Goal: Information Seeking & Learning: Compare options

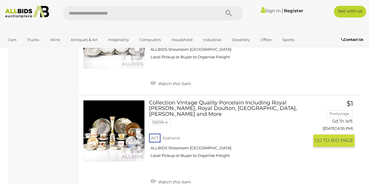
scroll to position [292, 0]
click at [110, 141] on link at bounding box center [114, 131] width 62 height 62
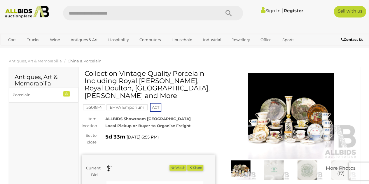
click at [280, 121] on img at bounding box center [291, 116] width 134 height 86
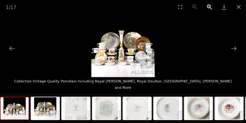
click at [210, 8] on button "Zoom in" at bounding box center [209, 7] width 15 height 14
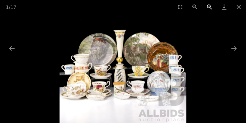
click at [209, 8] on button "Zoom in" at bounding box center [209, 7] width 15 height 14
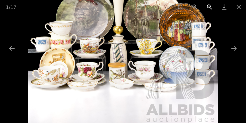
click at [209, 8] on button "Zoom in" at bounding box center [209, 7] width 15 height 14
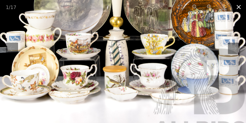
scroll to position [19, 0]
click at [240, 6] on button "Close gallery" at bounding box center [238, 7] width 15 height 14
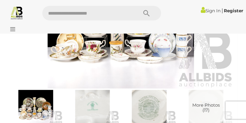
scroll to position [330, 0]
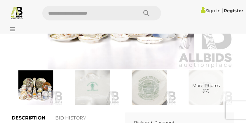
click at [94, 89] on img at bounding box center [93, 87] width 54 height 35
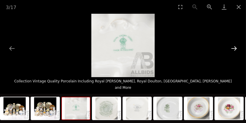
click at [235, 49] on button "Next slide" at bounding box center [234, 48] width 12 height 11
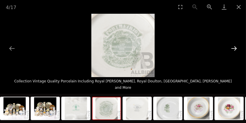
click at [234, 48] on button "Next slide" at bounding box center [234, 48] width 12 height 11
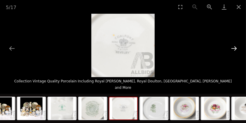
click at [235, 47] on button "Next slide" at bounding box center [234, 48] width 12 height 11
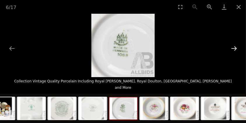
click at [235, 47] on button "Next slide" at bounding box center [234, 48] width 12 height 11
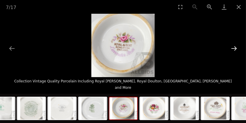
click at [235, 47] on button "Next slide" at bounding box center [234, 48] width 12 height 11
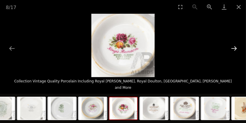
click at [235, 47] on button "Next slide" at bounding box center [234, 48] width 12 height 11
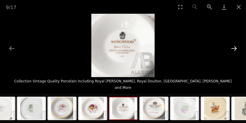
click at [235, 47] on button "Next slide" at bounding box center [234, 48] width 12 height 11
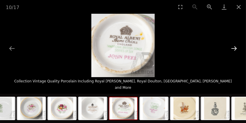
click at [235, 47] on button "Next slide" at bounding box center [234, 48] width 12 height 11
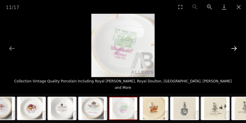
click at [235, 47] on button "Next slide" at bounding box center [234, 48] width 12 height 11
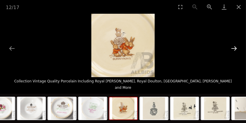
click at [235, 47] on button "Next slide" at bounding box center [234, 48] width 12 height 11
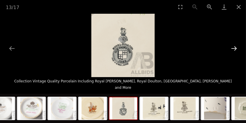
click at [235, 47] on button "Next slide" at bounding box center [234, 48] width 12 height 11
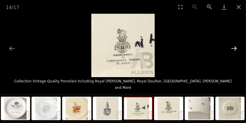
click at [235, 47] on button "Next slide" at bounding box center [234, 48] width 12 height 11
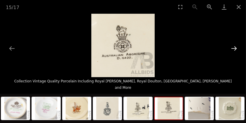
click at [235, 47] on button "Next slide" at bounding box center [234, 48] width 12 height 11
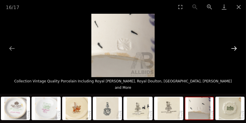
click at [235, 47] on button "Next slide" at bounding box center [234, 48] width 12 height 11
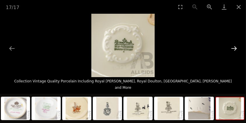
click at [235, 47] on button "Next slide" at bounding box center [234, 48] width 12 height 11
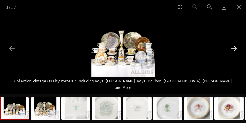
click at [235, 47] on button "Next slide" at bounding box center [234, 48] width 12 height 11
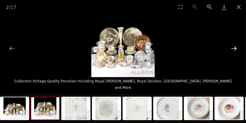
click at [237, 43] on button "Next slide" at bounding box center [234, 48] width 12 height 11
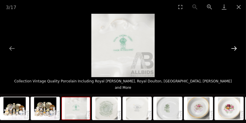
click at [237, 43] on button "Next slide" at bounding box center [234, 48] width 12 height 11
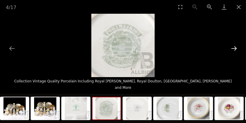
click at [237, 43] on button "Next slide" at bounding box center [234, 48] width 12 height 11
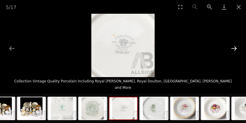
click at [237, 43] on button "Next slide" at bounding box center [234, 48] width 12 height 11
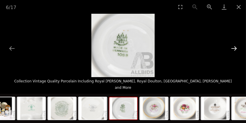
click at [237, 44] on button "Next slide" at bounding box center [234, 48] width 12 height 11
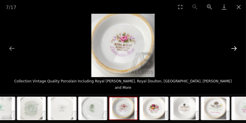
click at [237, 44] on button "Next slide" at bounding box center [234, 48] width 12 height 11
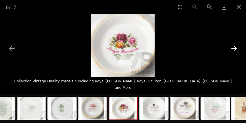
click at [237, 44] on button "Next slide" at bounding box center [234, 48] width 12 height 11
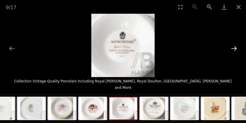
click at [237, 46] on button "Next slide" at bounding box center [234, 48] width 12 height 11
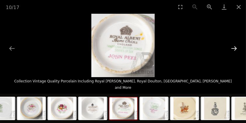
click at [237, 46] on button "Next slide" at bounding box center [234, 48] width 12 height 11
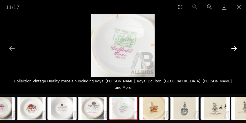
click at [237, 46] on button "Next slide" at bounding box center [234, 48] width 12 height 11
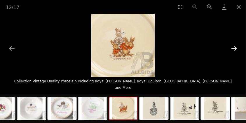
click at [237, 46] on button "Next slide" at bounding box center [234, 48] width 12 height 11
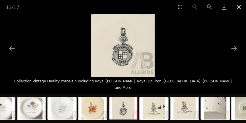
click at [241, 4] on button "Close gallery" at bounding box center [238, 7] width 15 height 14
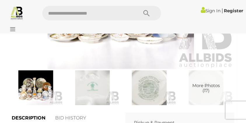
click at [31, 81] on img at bounding box center [36, 87] width 54 height 35
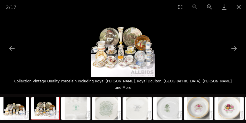
click at [111, 38] on img at bounding box center [122, 45] width 63 height 63
click at [111, 39] on img at bounding box center [122, 45] width 63 height 63
click at [131, 39] on img at bounding box center [122, 45] width 63 height 63
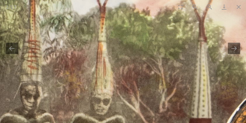
drag, startPoint x: 225, startPoint y: 110, endPoint x: 212, endPoint y: 31, distance: 80.0
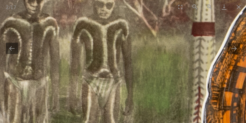
drag, startPoint x: 206, startPoint y: 91, endPoint x: 209, endPoint y: 39, distance: 52.3
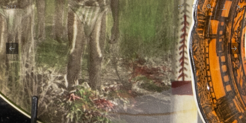
drag, startPoint x: 185, startPoint y: 74, endPoint x: 175, endPoint y: 43, distance: 32.1
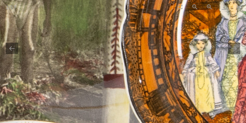
drag, startPoint x: 176, startPoint y: 71, endPoint x: 191, endPoint y: 62, distance: 18.0
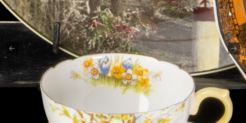
drag, startPoint x: 119, startPoint y: 96, endPoint x: 141, endPoint y: 38, distance: 62.2
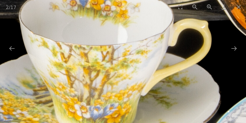
drag, startPoint x: 142, startPoint y: 91, endPoint x: 118, endPoint y: 39, distance: 57.0
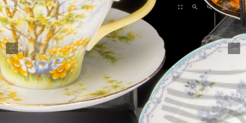
drag, startPoint x: 162, startPoint y: 82, endPoint x: 111, endPoint y: 57, distance: 57.1
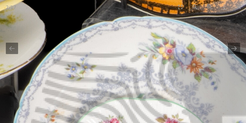
drag, startPoint x: 180, startPoint y: 84, endPoint x: 63, endPoint y: 62, distance: 118.9
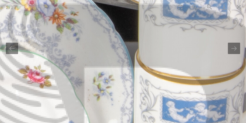
drag, startPoint x: 151, startPoint y: 92, endPoint x: 149, endPoint y: 54, distance: 38.2
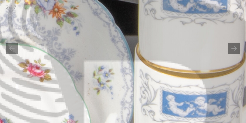
drag, startPoint x: 164, startPoint y: 109, endPoint x: 163, endPoint y: 91, distance: 17.5
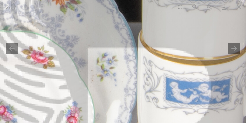
drag, startPoint x: 165, startPoint y: 68, endPoint x: 167, endPoint y: 62, distance: 6.3
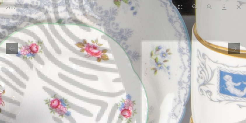
drag, startPoint x: 104, startPoint y: 84, endPoint x: 173, endPoint y: 76, distance: 69.0
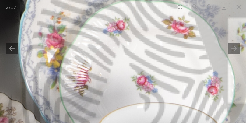
drag, startPoint x: 137, startPoint y: 91, endPoint x: 168, endPoint y: 68, distance: 38.5
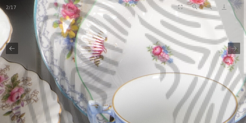
drag, startPoint x: 164, startPoint y: 71, endPoint x: 167, endPoint y: 44, distance: 26.7
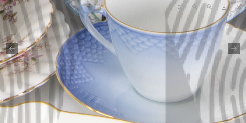
drag, startPoint x: 183, startPoint y: 104, endPoint x: 174, endPoint y: 49, distance: 55.0
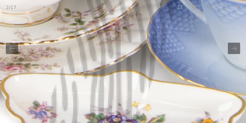
drag, startPoint x: 80, startPoint y: 72, endPoint x: 186, endPoint y: 60, distance: 106.3
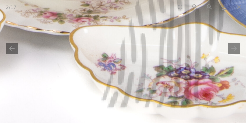
drag, startPoint x: 153, startPoint y: 92, endPoint x: 146, endPoint y: 41, distance: 51.2
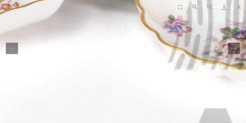
drag, startPoint x: 218, startPoint y: 64, endPoint x: 247, endPoint y: 72, distance: 29.7
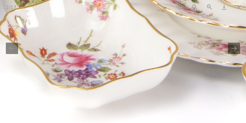
drag, startPoint x: 234, startPoint y: 99, endPoint x: 245, endPoint y: 131, distance: 34.6
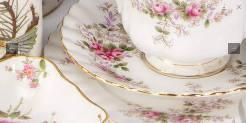
drag, startPoint x: 144, startPoint y: 105, endPoint x: 81, endPoint y: 132, distance: 69.3
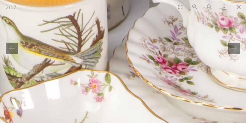
drag, startPoint x: 165, startPoint y: 95, endPoint x: 249, endPoint y: 96, distance: 84.0
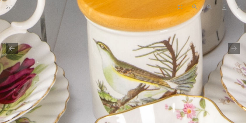
drag, startPoint x: 142, startPoint y: 107, endPoint x: 220, endPoint y: 132, distance: 82.1
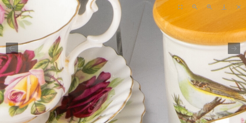
drag, startPoint x: 178, startPoint y: 85, endPoint x: 203, endPoint y: 118, distance: 41.4
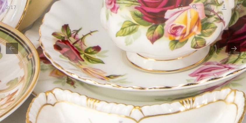
drag, startPoint x: 95, startPoint y: 114, endPoint x: 205, endPoint y: 83, distance: 114.5
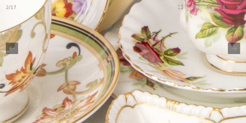
drag, startPoint x: 193, startPoint y: 60, endPoint x: 233, endPoint y: 95, distance: 53.2
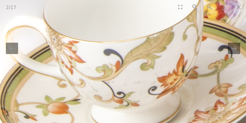
drag, startPoint x: 64, startPoint y: 99, endPoint x: 201, endPoint y: 107, distance: 137.0
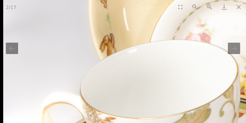
drag, startPoint x: 107, startPoint y: 56, endPoint x: 129, endPoint y: 132, distance: 79.4
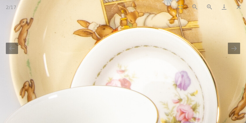
drag, startPoint x: 169, startPoint y: 100, endPoint x: 93, endPoint y: 117, distance: 78.3
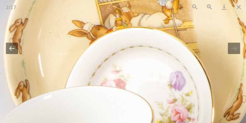
click at [14, 50] on button "Previous slide" at bounding box center [12, 48] width 12 height 11
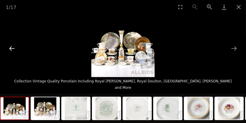
click at [13, 51] on button "Previous slide" at bounding box center [12, 48] width 12 height 11
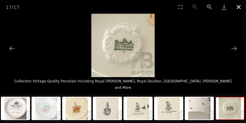
click at [237, 5] on button "Close gallery" at bounding box center [238, 7] width 15 height 14
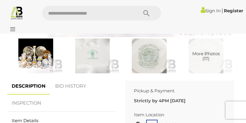
scroll to position [350, 0]
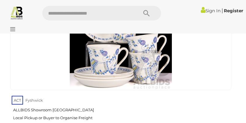
scroll to position [122, 0]
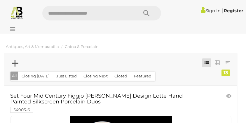
scroll to position [122, 0]
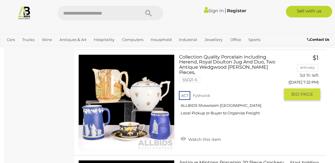
scroll to position [1106, 0]
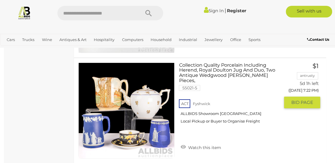
click at [133, 143] on img at bounding box center [127, 111] width 96 height 96
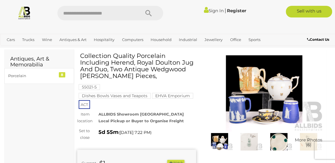
scroll to position [26, 0]
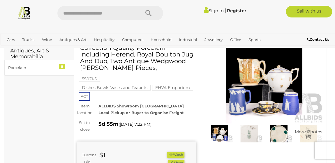
click at [268, 107] on img at bounding box center [264, 85] width 119 height 77
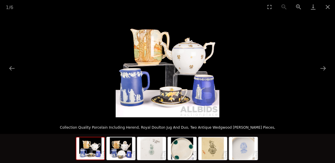
click at [180, 105] on img at bounding box center [168, 66] width 104 height 104
drag, startPoint x: 153, startPoint y: 50, endPoint x: 151, endPoint y: 62, distance: 12.1
click at [151, 62] on img at bounding box center [168, 66] width 104 height 104
click at [150, 61] on img at bounding box center [168, 66] width 104 height 104
click at [168, 100] on img at bounding box center [168, 66] width 104 height 104
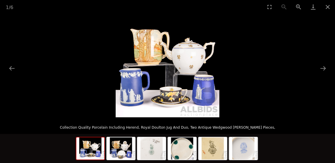
click at [187, 60] on img at bounding box center [168, 66] width 104 height 104
click at [326, 6] on button "Close gallery" at bounding box center [328, 7] width 15 height 14
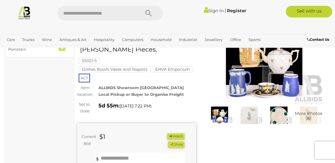
scroll to position [53, 0]
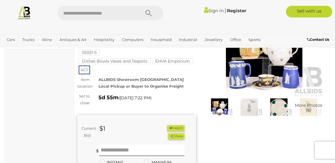
click at [254, 108] on img at bounding box center [249, 107] width 27 height 17
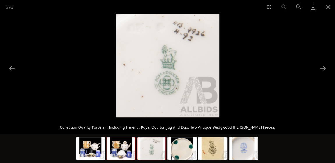
click at [120, 149] on img at bounding box center [121, 149] width 28 height 22
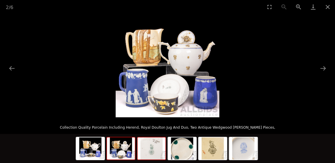
click at [155, 153] on img at bounding box center [152, 149] width 28 height 22
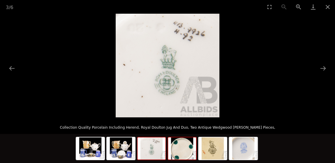
click at [173, 152] on img at bounding box center [182, 149] width 28 height 22
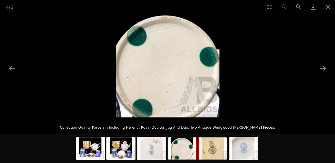
click at [208, 150] on img at bounding box center [213, 149] width 28 height 22
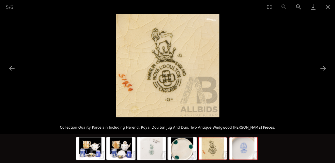
click at [241, 150] on img at bounding box center [244, 149] width 28 height 22
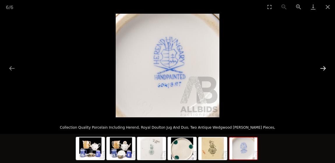
click at [326, 67] on button "Next slide" at bounding box center [323, 68] width 12 height 11
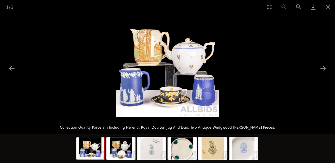
click at [147, 51] on img at bounding box center [168, 66] width 104 height 104
click at [94, 148] on img at bounding box center [90, 149] width 28 height 22
click at [125, 153] on img at bounding box center [121, 149] width 28 height 22
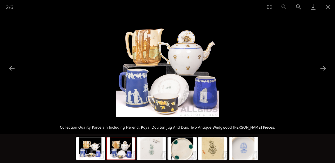
click at [125, 153] on img at bounding box center [121, 149] width 28 height 22
click at [86, 155] on img at bounding box center [90, 149] width 28 height 22
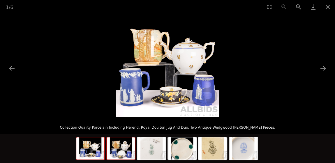
click at [120, 152] on img at bounding box center [121, 149] width 28 height 22
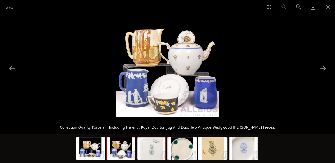
click at [148, 146] on img at bounding box center [152, 149] width 28 height 22
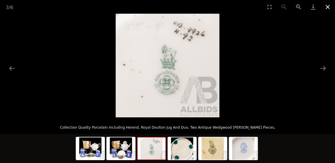
drag, startPoint x: 328, startPoint y: 8, endPoint x: 315, endPoint y: 12, distance: 13.6
click at [328, 8] on button "Close gallery" at bounding box center [328, 7] width 15 height 14
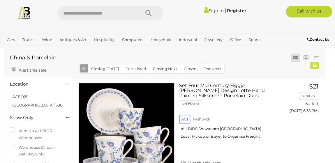
scroll to position [0, 0]
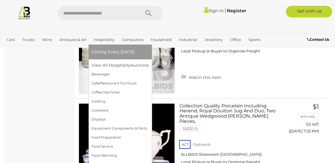
scroll to position [998, 0]
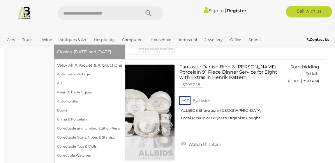
click at [74, 38] on link "Antiques & Art" at bounding box center [73, 40] width 32 height 10
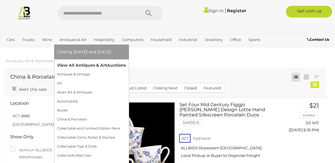
click at [74, 67] on link "View All Antiques & Art Auctions" at bounding box center [91, 65] width 69 height 9
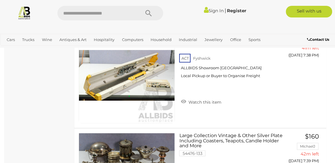
scroll to position [5129, 0]
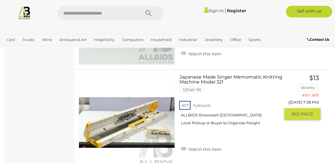
click at [220, 75] on link "Japanese Made Singer Memomatic Knitting Machine Model 321 53546-96 ACT Fyshwick" at bounding box center [232, 102] width 96 height 55
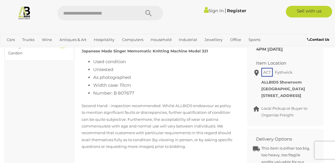
scroll to position [265, 0]
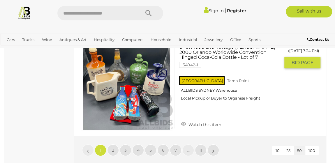
scroll to position [5394, 0]
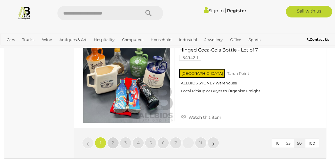
click at [113, 141] on span "2" at bounding box center [113, 143] width 2 height 5
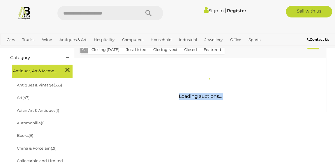
click at [113, 127] on div "Antique & Arts Online Auction In Australia Alert this sale Location" at bounding box center [165, 149] width 331 height 468
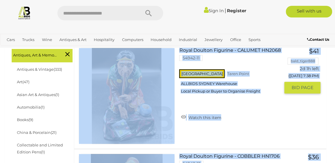
scroll to position [178, 0]
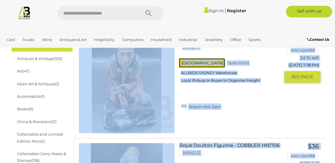
click at [260, 88] on div "NSW Taren Point ALLBIDS SYDNEY Warehouse Local Pickup or Buyer to Organise Frei…" at bounding box center [229, 72] width 101 height 30
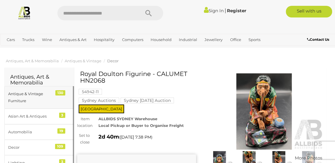
click at [31, 96] on div "Antique & Vintage Furniture" at bounding box center [32, 98] width 48 height 14
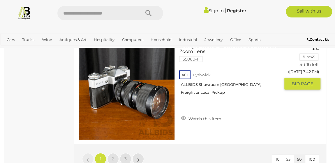
scroll to position [5250, 0]
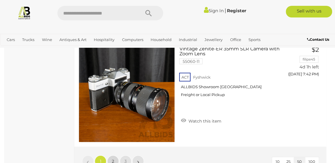
click at [115, 156] on link "2" at bounding box center [113, 162] width 12 height 12
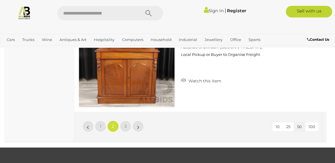
scroll to position [5315, 0]
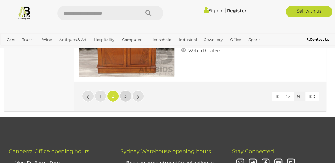
click at [125, 94] on span "3" at bounding box center [126, 96] width 2 height 5
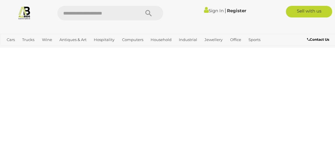
scroll to position [39, 0]
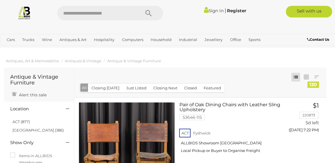
scroll to position [25, 0]
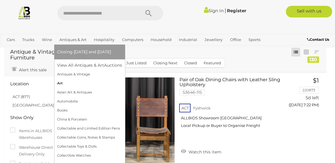
click at [60, 83] on link "Art" at bounding box center [89, 83] width 65 height 9
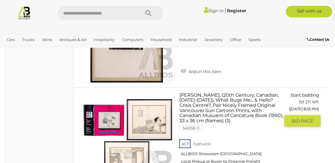
scroll to position [3791, 0]
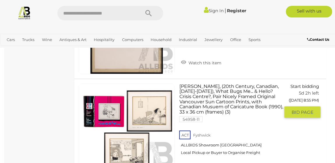
click at [148, 94] on link at bounding box center [127, 132] width 96 height 96
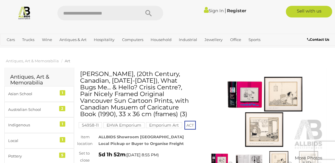
click at [148, 95] on h1 "[PERSON_NAME], (20th Century, Canadian, [DATE]-[DATE]), What Bugs Me... & Hello…" at bounding box center [137, 94] width 115 height 47
click at [289, 91] on img at bounding box center [264, 112] width 119 height 77
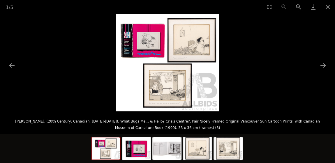
click at [182, 50] on img at bounding box center [167, 63] width 103 height 98
click at [298, 6] on button "Zoom in" at bounding box center [299, 7] width 15 height 14
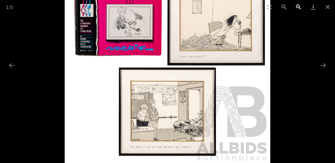
click at [298, 6] on button "Zoom in" at bounding box center [299, 7] width 15 height 14
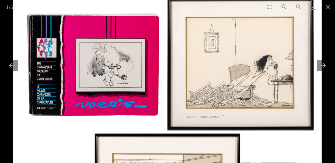
drag, startPoint x: 223, startPoint y: 92, endPoint x: 206, endPoint y: 180, distance: 88.9
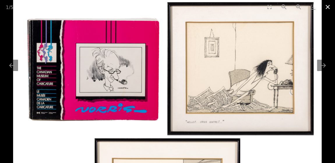
click at [328, 6] on button "Close gallery" at bounding box center [328, 7] width 15 height 14
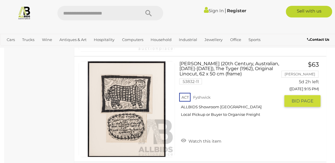
scroll to position [4217, 0]
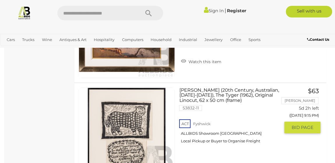
click at [129, 108] on link at bounding box center [127, 136] width 96 height 96
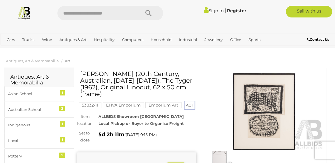
click at [263, 122] on img at bounding box center [264, 112] width 119 height 77
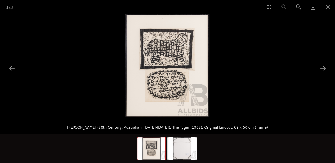
click at [169, 88] on img at bounding box center [167, 66] width 84 height 104
click at [154, 149] on img at bounding box center [152, 149] width 28 height 22
click at [178, 97] on img at bounding box center [167, 66] width 84 height 104
click at [152, 151] on img at bounding box center [152, 149] width 28 height 22
click at [154, 151] on img at bounding box center [152, 149] width 28 height 22
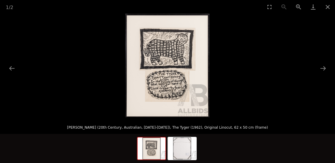
click at [167, 93] on img at bounding box center [167, 66] width 84 height 104
click at [176, 56] on img at bounding box center [167, 66] width 84 height 104
click at [321, 68] on button "Next slide" at bounding box center [323, 68] width 12 height 11
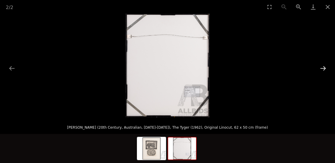
click at [321, 68] on button "Next slide" at bounding box center [323, 68] width 12 height 11
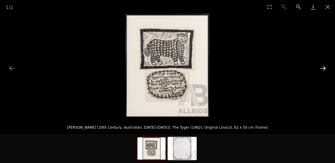
click at [321, 68] on button "Next slide" at bounding box center [323, 68] width 12 height 11
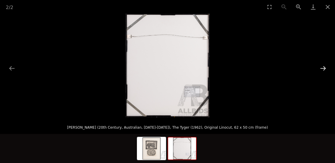
click at [321, 68] on button "Next slide" at bounding box center [323, 68] width 12 height 11
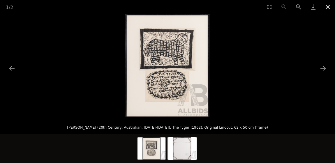
click at [329, 6] on button "Close gallery" at bounding box center [328, 7] width 15 height 14
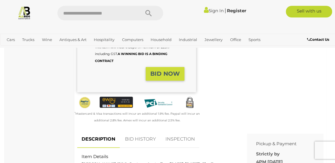
scroll to position [106, 0]
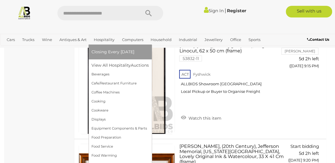
scroll to position [4275, 0]
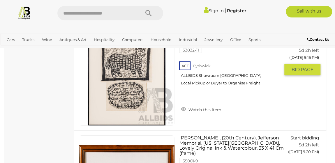
click at [238, 93] on div "Barbara Hanrahan (20th Century, Australian, 1939-1991), The Tyger (1962), Origi…" at bounding box center [231, 73] width 105 height 87
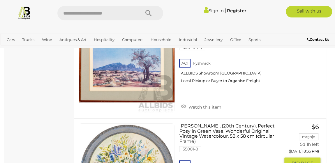
scroll to position [3480, 0]
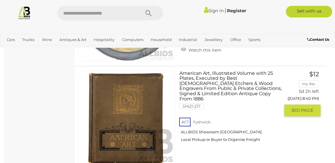
click at [142, 108] on img at bounding box center [127, 119] width 96 height 96
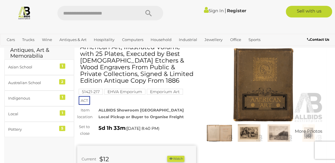
scroll to position [79, 0]
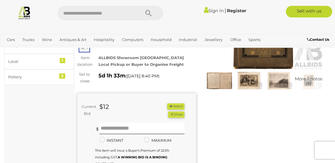
click at [245, 85] on img at bounding box center [249, 80] width 27 height 17
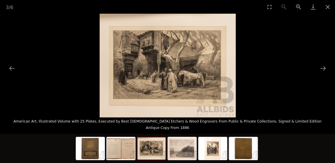
scroll to position [132, 0]
click at [160, 151] on img at bounding box center [152, 149] width 28 height 22
click at [179, 153] on img at bounding box center [182, 149] width 28 height 22
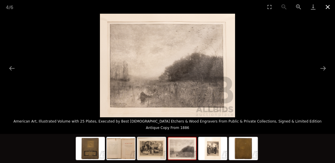
click at [328, 10] on button "Close gallery" at bounding box center [328, 7] width 15 height 14
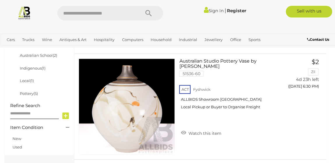
scroll to position [203, 0]
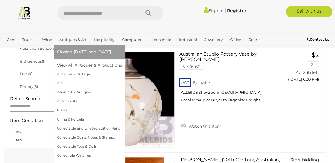
click at [72, 39] on link "Antiques & Art" at bounding box center [73, 40] width 32 height 10
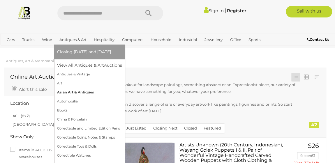
click at [78, 94] on link "Asian Art & Antiques" at bounding box center [89, 92] width 65 height 9
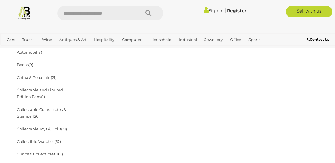
scroll to position [159, 0]
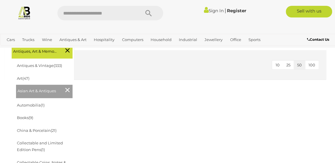
click at [27, 120] on li "Books (9)" at bounding box center [44, 118] width 57 height 13
click at [25, 116] on link "Books (9)" at bounding box center [25, 118] width 16 height 5
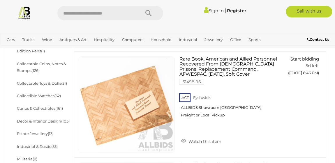
scroll to position [265, 0]
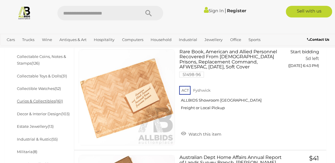
click at [48, 102] on link "Curios & Collectibles (161)" at bounding box center [40, 101] width 46 height 5
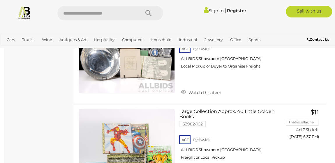
scroll to position [5356, 0]
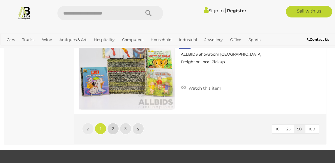
click at [110, 123] on link "2" at bounding box center [113, 129] width 12 height 12
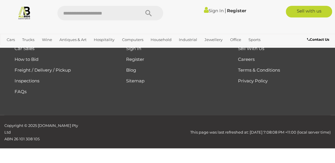
scroll to position [99, 0]
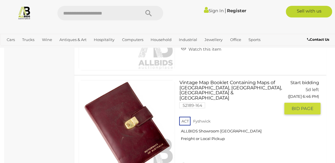
scroll to position [1053, 0]
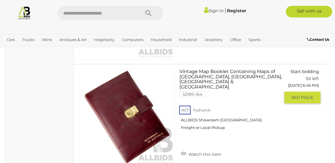
click at [151, 111] on link at bounding box center [127, 117] width 96 height 96
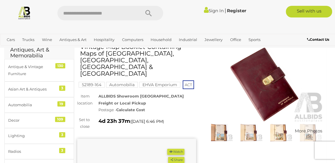
scroll to position [53, 0]
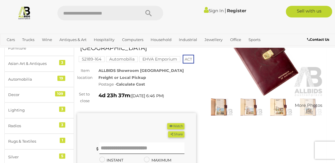
click at [225, 107] on img at bounding box center [220, 107] width 27 height 17
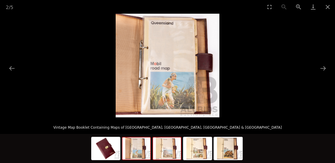
click at [172, 151] on img at bounding box center [167, 149] width 28 height 22
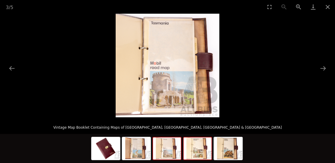
click at [183, 154] on div at bounding box center [197, 148] width 29 height 23
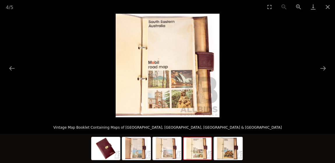
click at [201, 158] on img at bounding box center [198, 149] width 28 height 22
click at [329, 8] on button "Close gallery" at bounding box center [328, 7] width 15 height 14
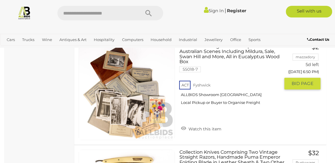
scroll to position [1390, 0]
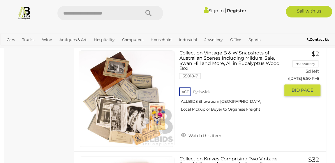
click at [139, 106] on img at bounding box center [127, 99] width 96 height 96
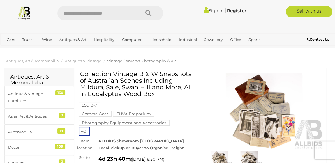
click at [257, 121] on img at bounding box center [264, 112] width 119 height 77
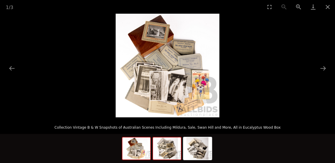
click at [166, 148] on img at bounding box center [167, 149] width 28 height 22
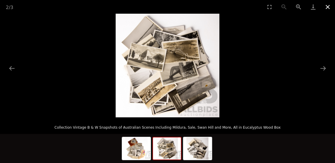
click at [326, 6] on button "Close gallery" at bounding box center [328, 7] width 15 height 14
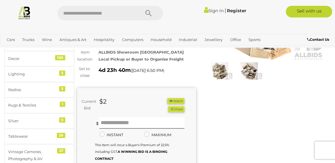
scroll to position [26, 0]
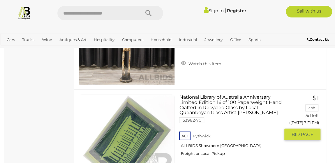
scroll to position [5162, 0]
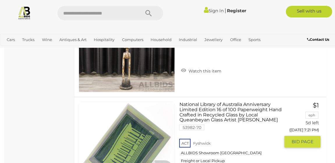
click at [125, 126] on link at bounding box center [127, 150] width 96 height 96
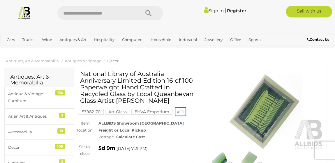
click at [252, 110] on img at bounding box center [264, 112] width 119 height 77
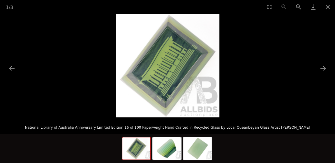
scroll to position [53, 0]
click at [167, 153] on img at bounding box center [167, 149] width 28 height 22
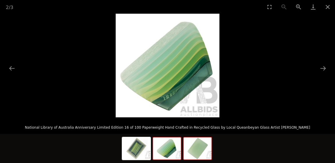
click at [202, 153] on img at bounding box center [198, 149] width 28 height 22
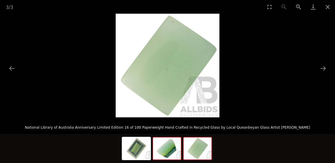
click at [174, 154] on img at bounding box center [167, 149] width 28 height 22
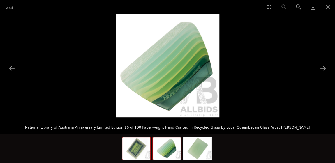
click at [140, 150] on img at bounding box center [137, 149] width 28 height 22
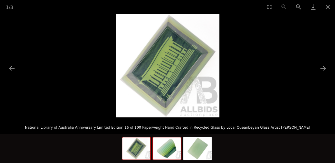
click at [171, 153] on img at bounding box center [167, 149] width 28 height 22
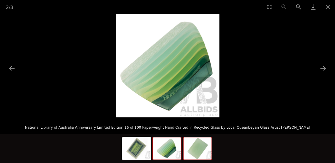
click at [202, 152] on img at bounding box center [198, 149] width 28 height 22
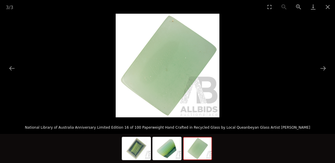
click at [202, 152] on img at bounding box center [198, 149] width 28 height 22
click at [168, 148] on img at bounding box center [167, 149] width 28 height 22
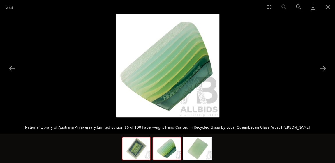
click at [143, 150] on img at bounding box center [137, 149] width 28 height 22
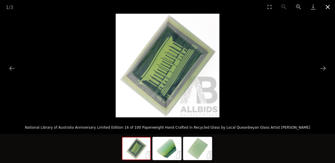
click at [326, 6] on button "Close gallery" at bounding box center [328, 7] width 15 height 14
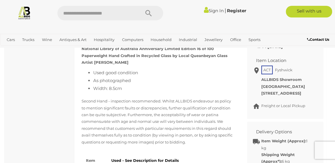
scroll to position [239, 0]
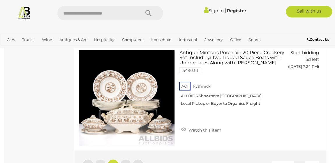
scroll to position [5340, 0]
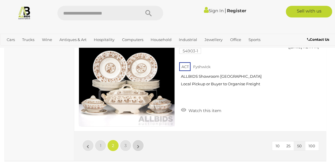
click at [137, 140] on link "»" at bounding box center [138, 146] width 12 height 12
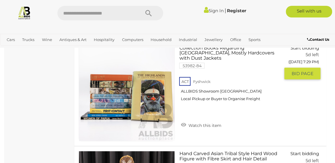
scroll to position [549, 0]
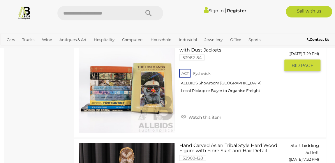
click at [122, 81] on link at bounding box center [127, 85] width 96 height 96
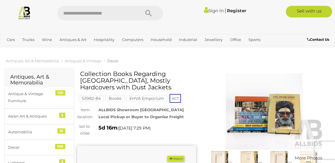
click at [250, 117] on img at bounding box center [264, 112] width 119 height 77
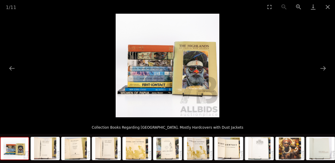
click at [154, 64] on img at bounding box center [168, 66] width 104 height 104
click at [298, 7] on button "Zoom in" at bounding box center [299, 7] width 15 height 14
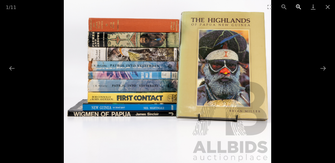
click at [298, 7] on button "Zoom in" at bounding box center [299, 7] width 15 height 14
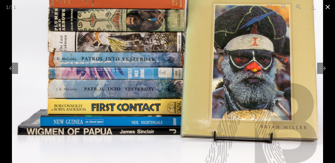
click at [330, 5] on button "Close gallery" at bounding box center [328, 7] width 15 height 14
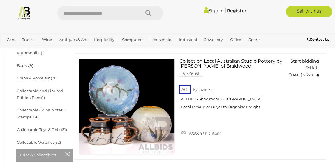
scroll to position [153, 0]
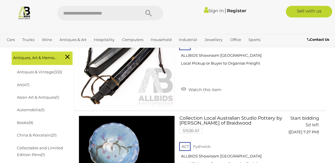
scroll to position [99, 0]
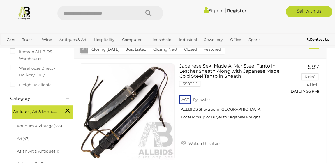
scroll to position [54, 0]
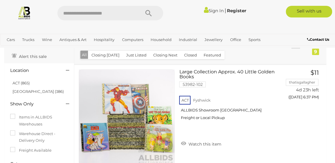
scroll to position [26, 0]
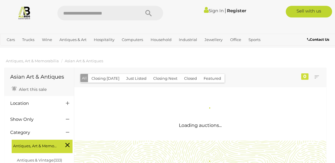
scroll to position [159, 0]
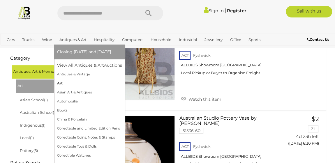
scroll to position [135, 0]
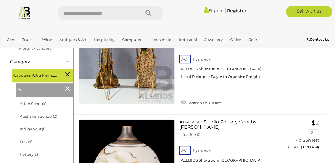
click at [43, 77] on span "Antiques, Art & Memorabilia" at bounding box center [35, 75] width 44 height 8
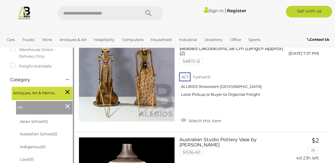
scroll to position [109, 0]
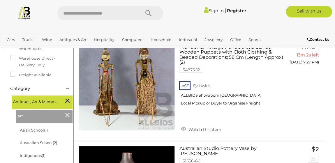
click at [68, 114] on icon at bounding box center [67, 115] width 4 height 8
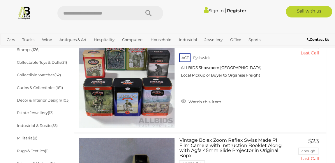
scroll to position [291, 0]
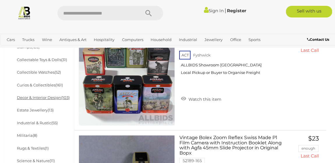
click at [49, 95] on link "Decor & Interior Design (103)" at bounding box center [43, 97] width 53 height 5
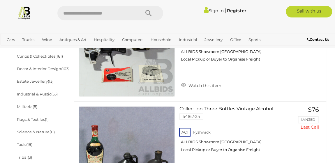
scroll to position [291, 0]
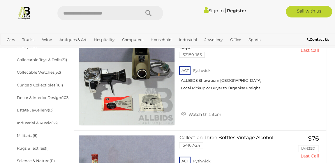
click at [42, 107] on li "Estate Jewellery (13)" at bounding box center [44, 110] width 57 height 13
click at [39, 108] on link "Estate Jewellery (13)" at bounding box center [35, 110] width 37 height 5
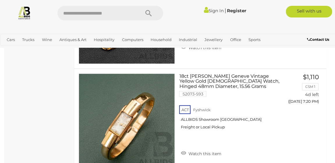
scroll to position [557, 0]
